Goal: Task Accomplishment & Management: Complete application form

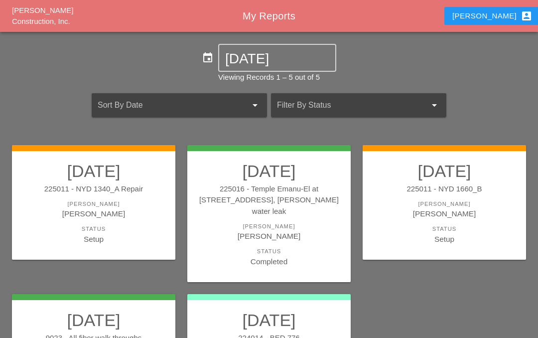
click at [99, 197] on link "09/20/2025 225011 - NYD 1340_A Repair Foreman Iwan Belfor Status Setup" at bounding box center [94, 203] width 144 height 84
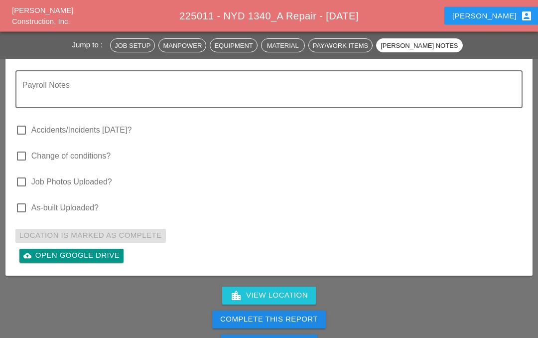
scroll to position [2795, 0]
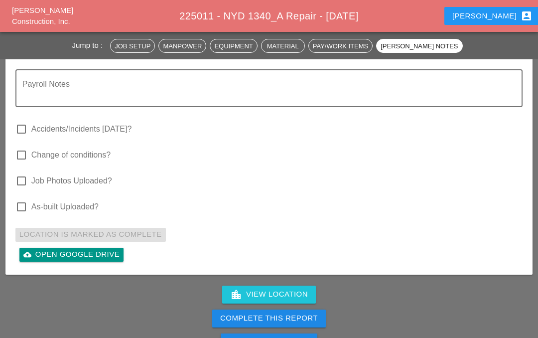
click at [288, 313] on div "Complete This Report" at bounding box center [269, 318] width 98 height 11
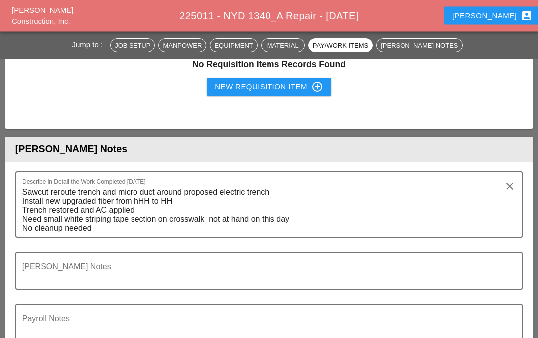
scroll to position [2561, 0]
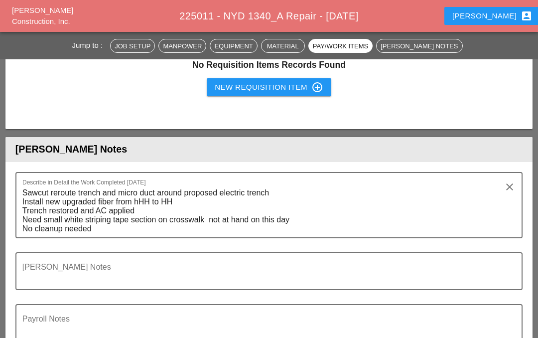
click at [63, 265] on textarea "Foreman's Notes" at bounding box center [265, 277] width 486 height 24
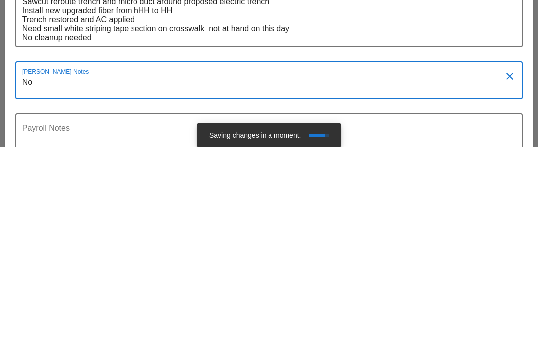
type textarea "N"
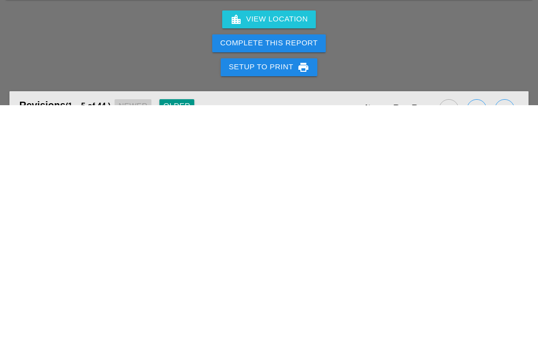
scroll to position [2845, 0]
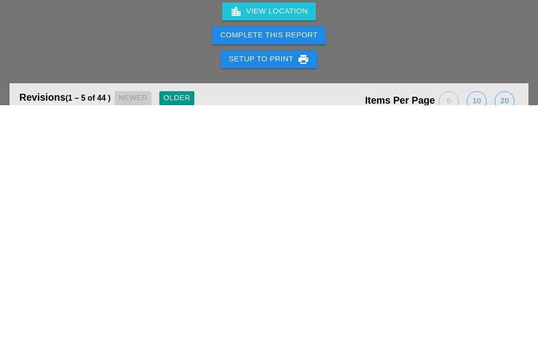
type textarea "Splicing crew didn’t show up this day"
click at [286, 263] on div "Complete This Report" at bounding box center [269, 268] width 98 height 11
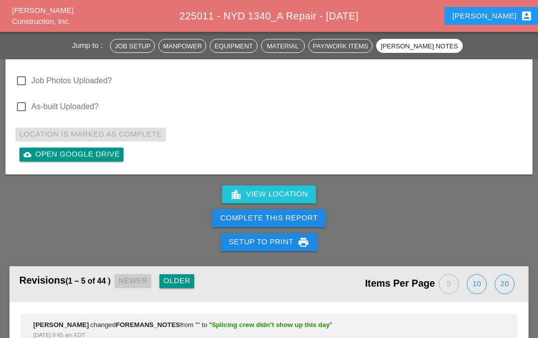
scroll to position [2900, 0]
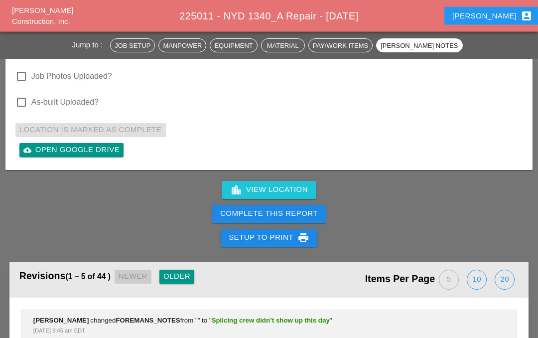
click at [285, 208] on div "Complete This Report" at bounding box center [269, 213] width 98 height 11
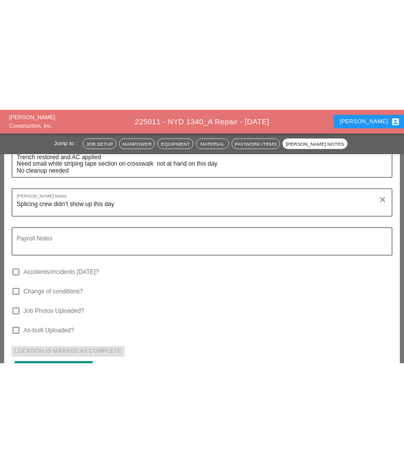
scroll to position [2705, 0]
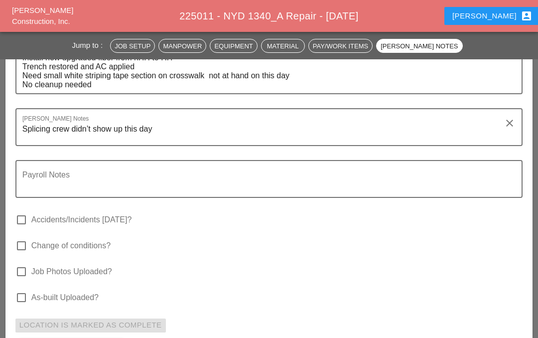
click at [180, 121] on textarea "Splicing crew didn’t show up this day" at bounding box center [265, 133] width 486 height 24
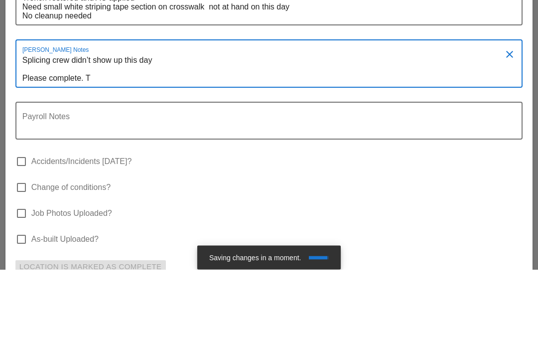
type textarea "Splicing crew didn’t show up this day Please complete. Ty"
